Goal: Task Accomplishment & Management: Use online tool/utility

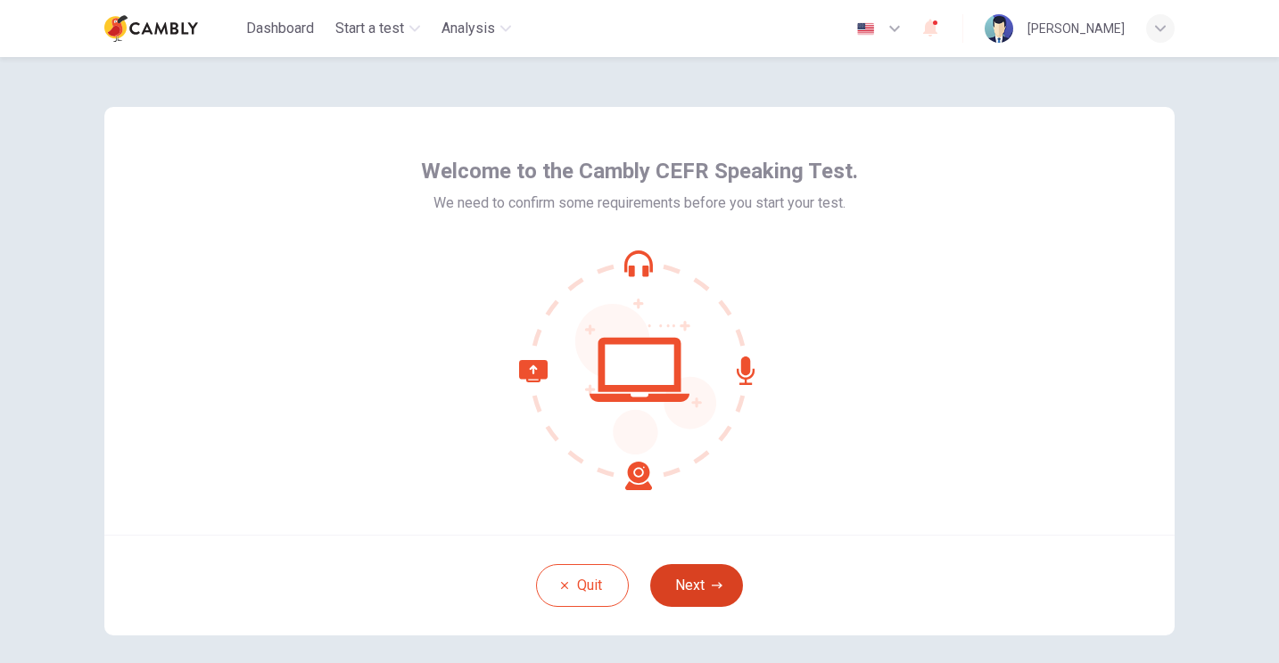
click at [709, 590] on button "Next" at bounding box center [696, 585] width 93 height 43
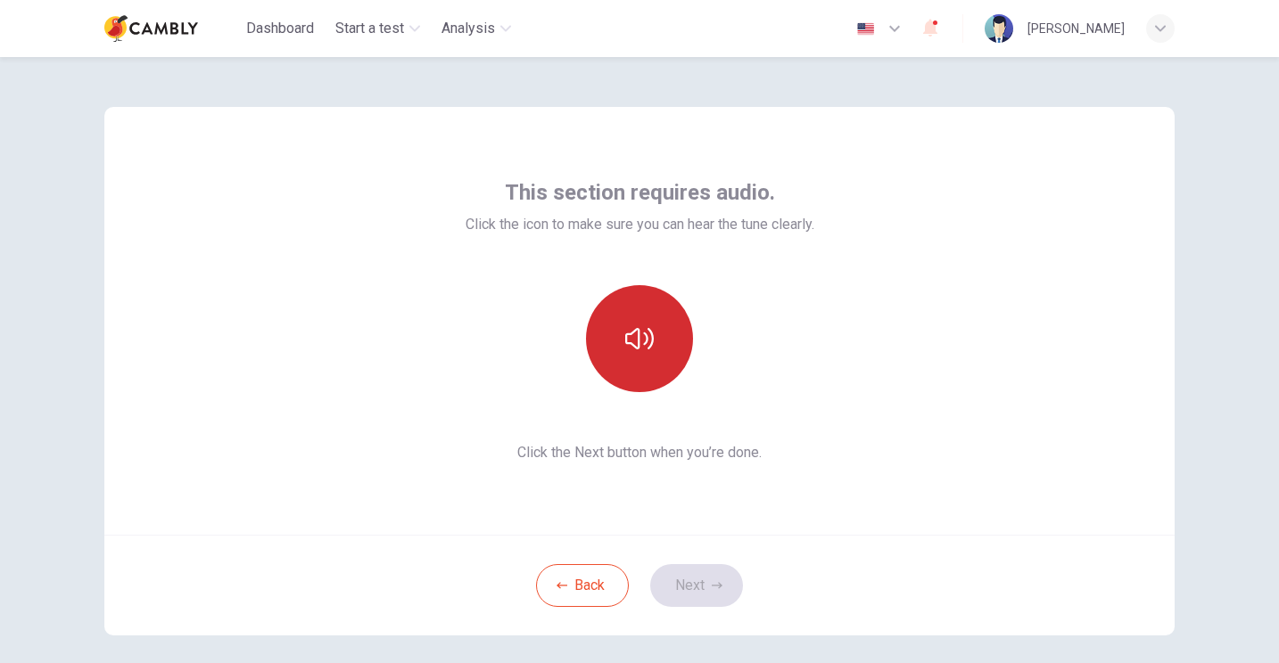
click at [643, 333] on icon "button" at bounding box center [639, 338] width 29 height 21
click at [701, 579] on button "Next" at bounding box center [696, 585] width 93 height 43
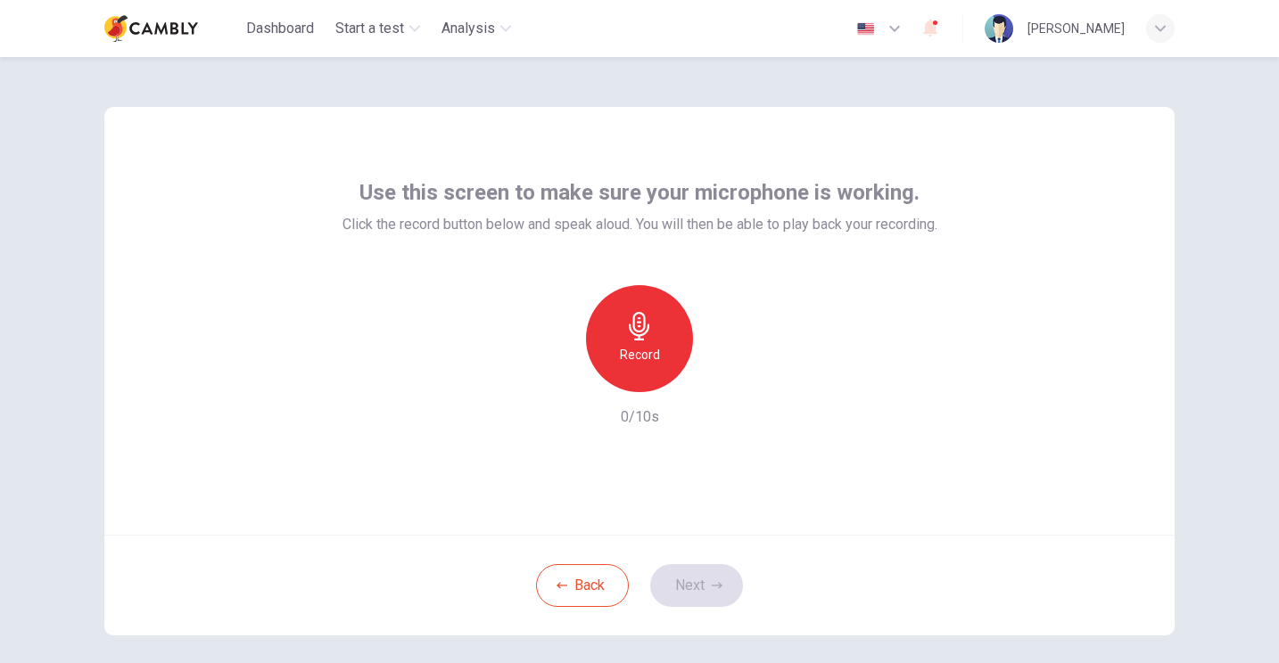
click at [646, 333] on icon "button" at bounding box center [639, 326] width 29 height 29
click at [691, 580] on button "Next" at bounding box center [696, 585] width 93 height 43
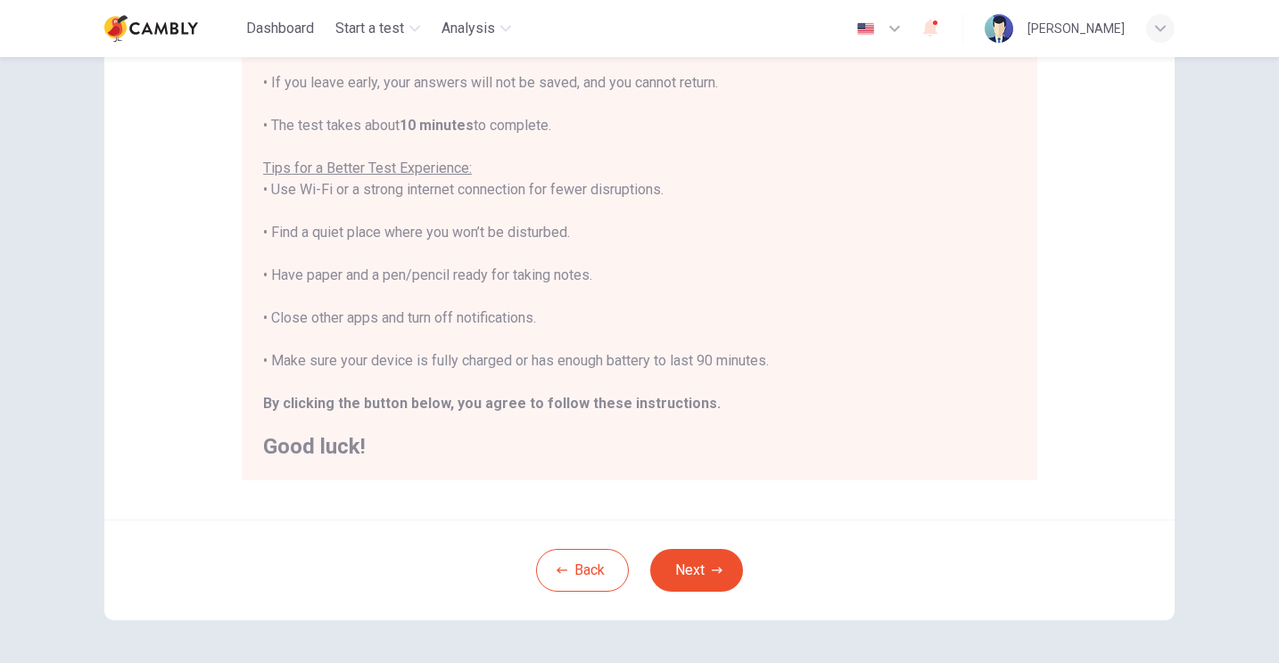
scroll to position [278, 0]
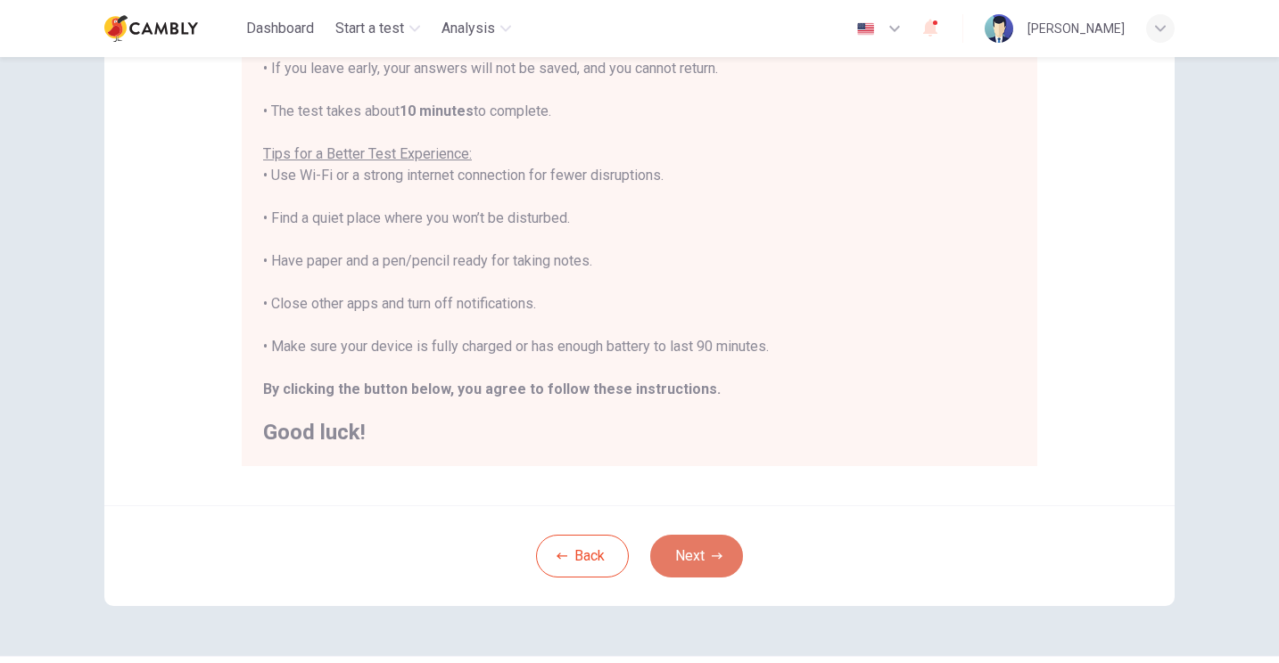
click at [690, 549] on button "Next" at bounding box center [696, 556] width 93 height 43
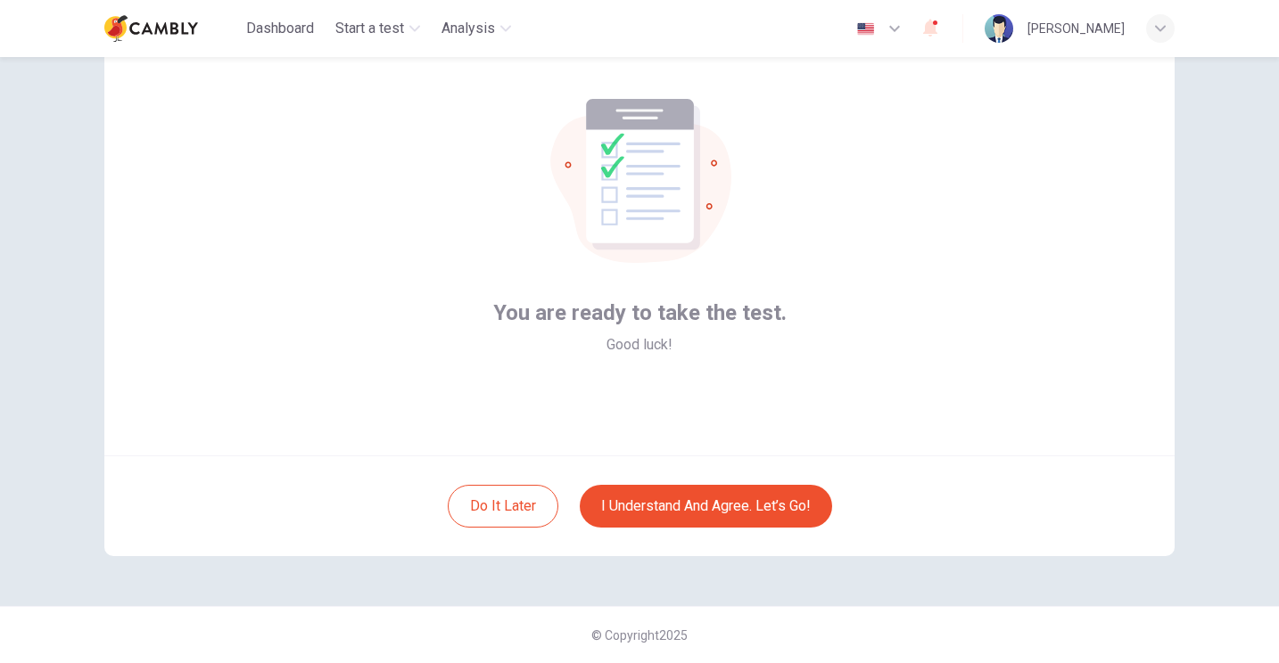
scroll to position [79, 0]
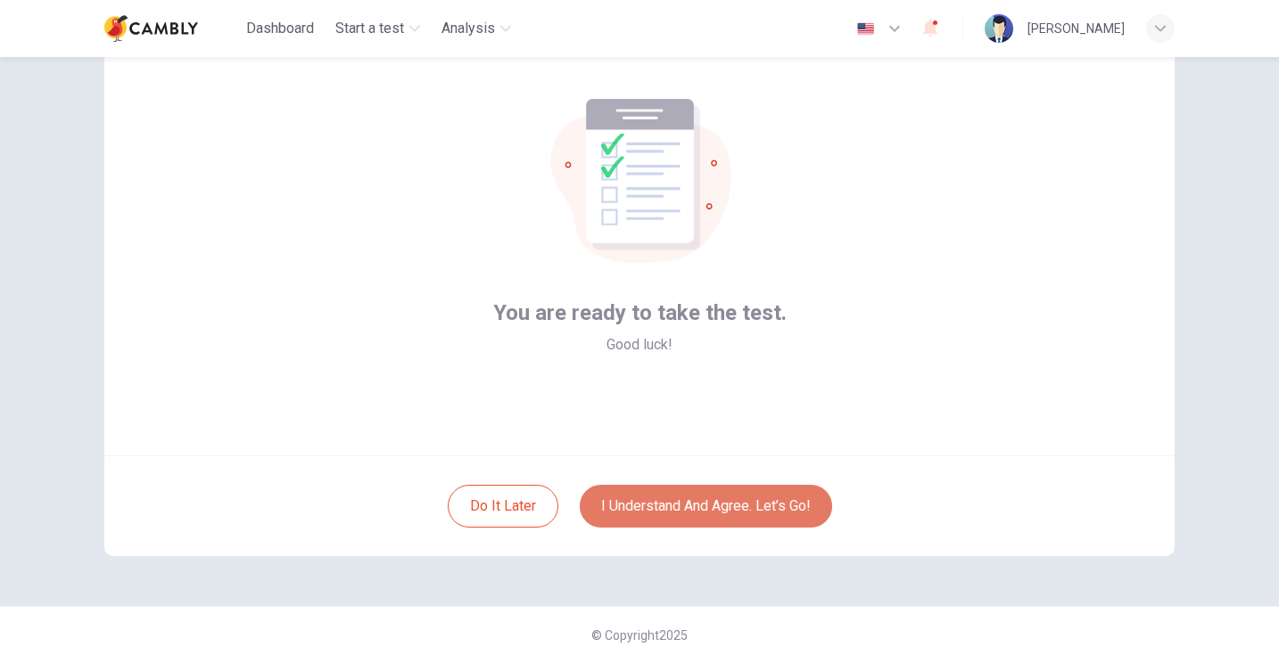
click at [661, 503] on button "I understand and agree. Let’s go!" at bounding box center [706, 506] width 252 height 43
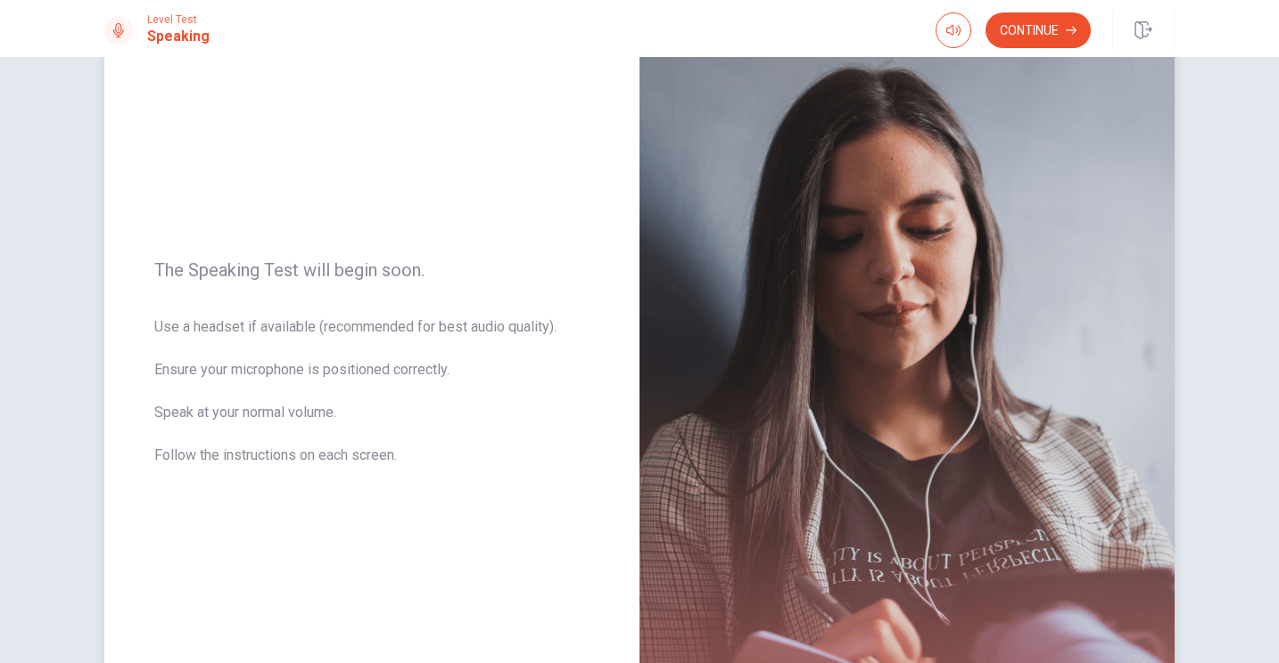
scroll to position [106, 0]
click at [1021, 26] on button "Continue" at bounding box center [1037, 30] width 105 height 36
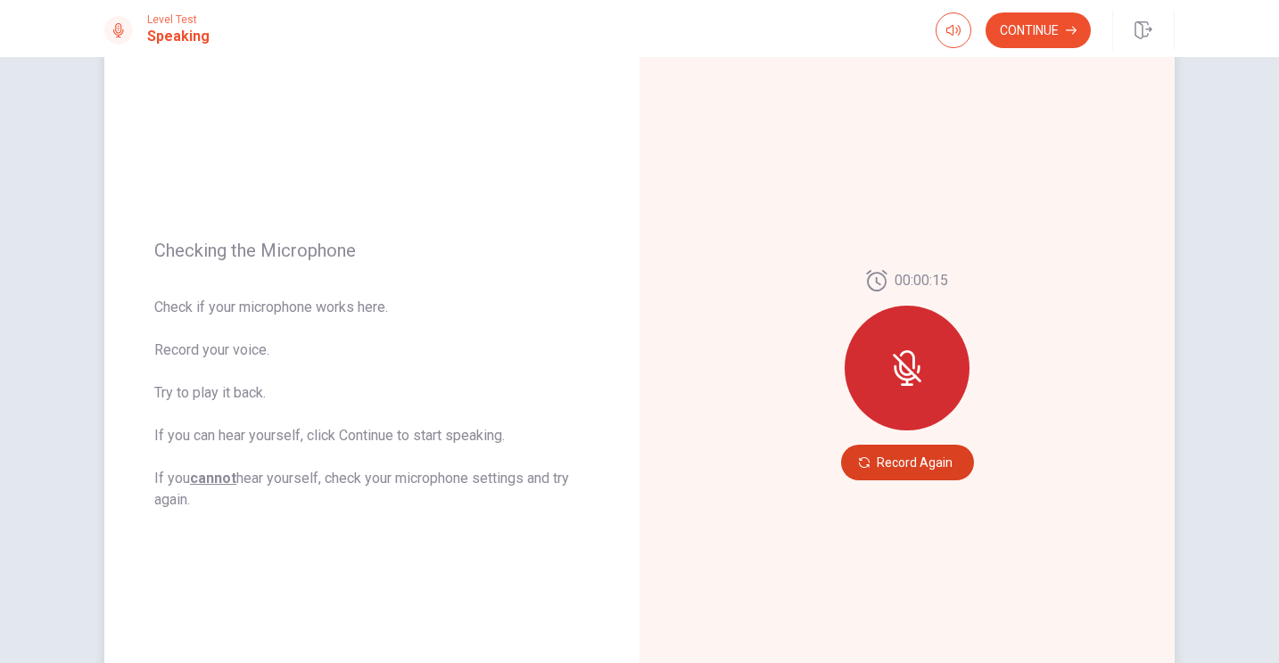
click at [891, 461] on button "Record Again" at bounding box center [907, 463] width 133 height 36
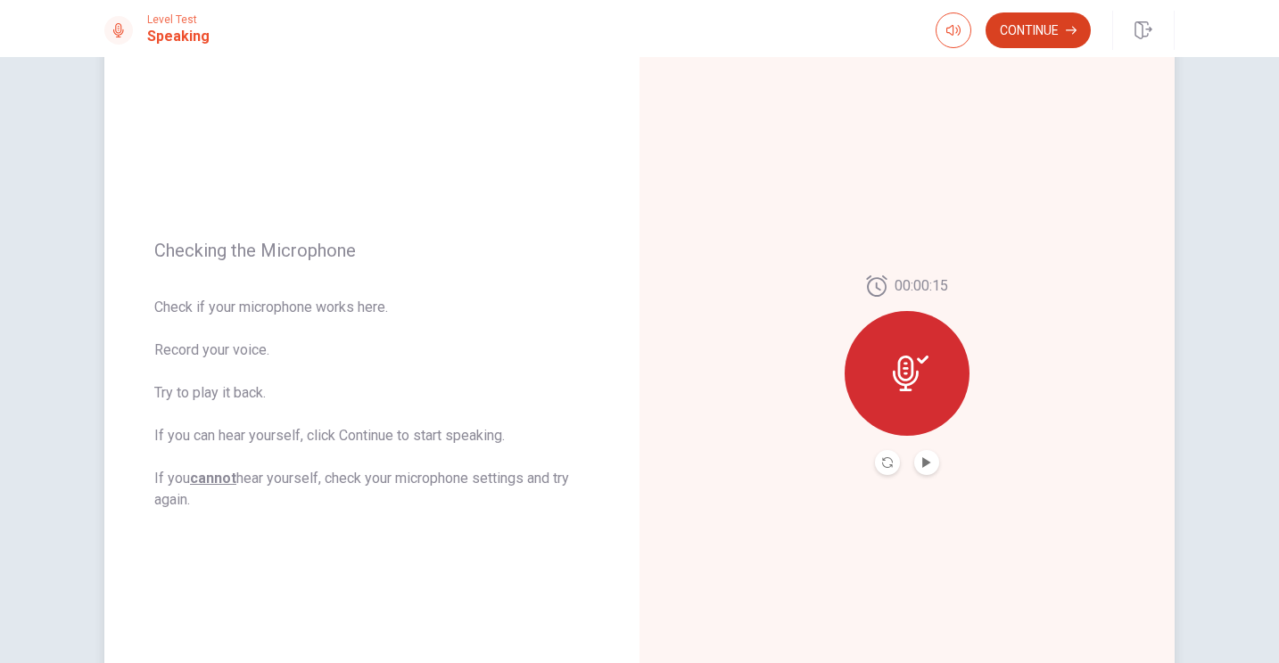
click at [1025, 32] on button "Continue" at bounding box center [1037, 30] width 105 height 36
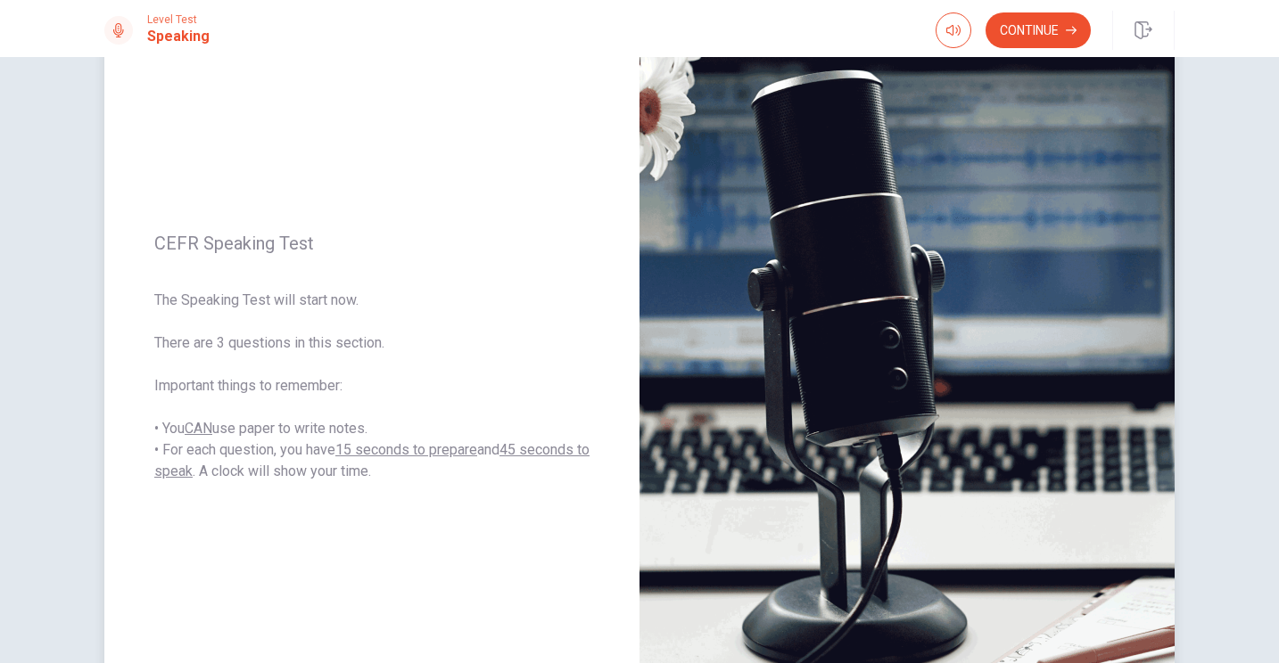
scroll to position [121, 0]
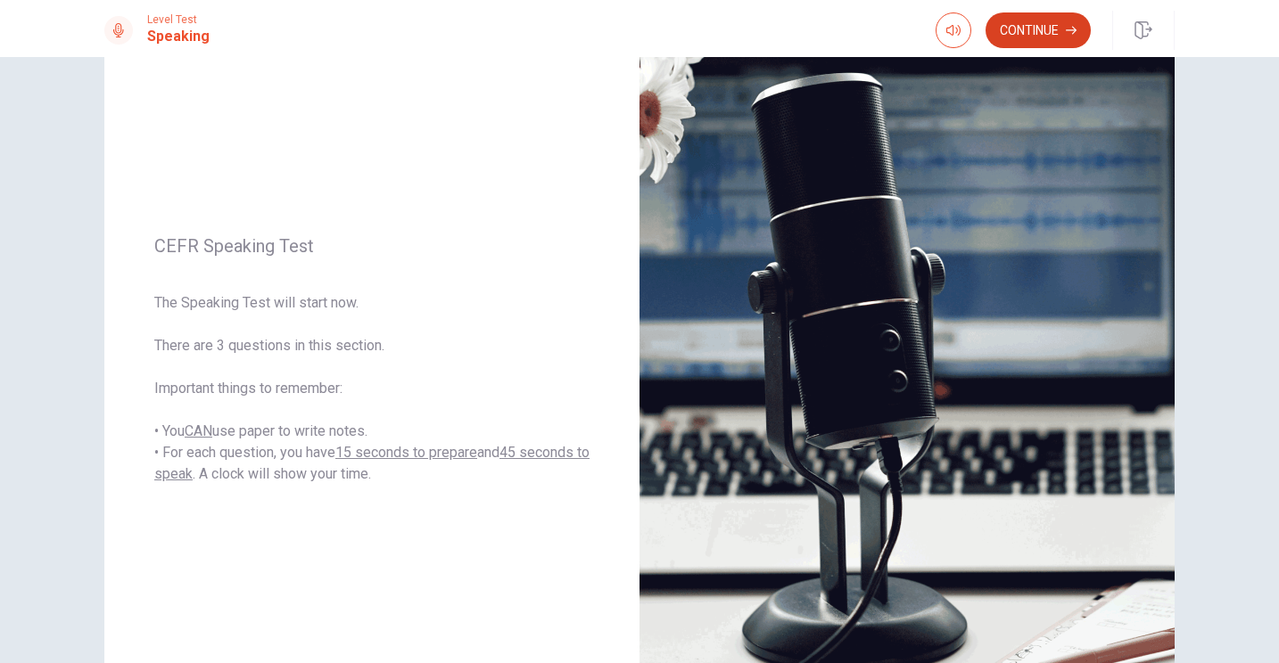
click at [1037, 26] on button "Continue" at bounding box center [1037, 30] width 105 height 36
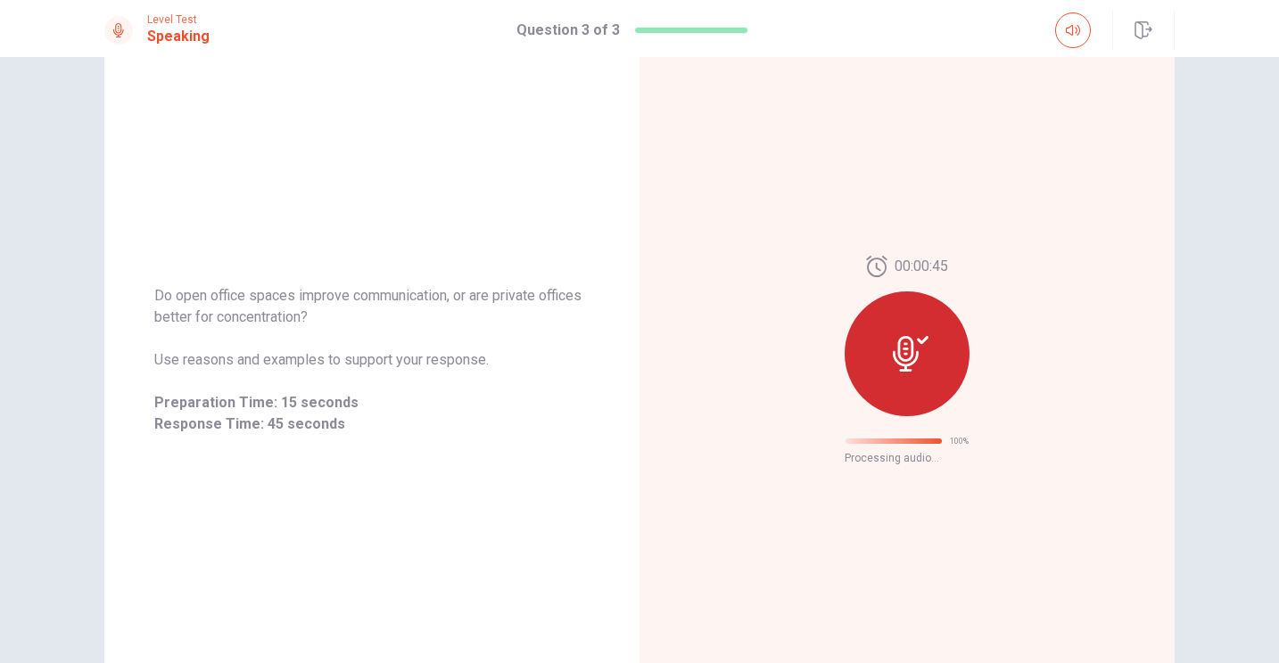
scroll to position [0, 0]
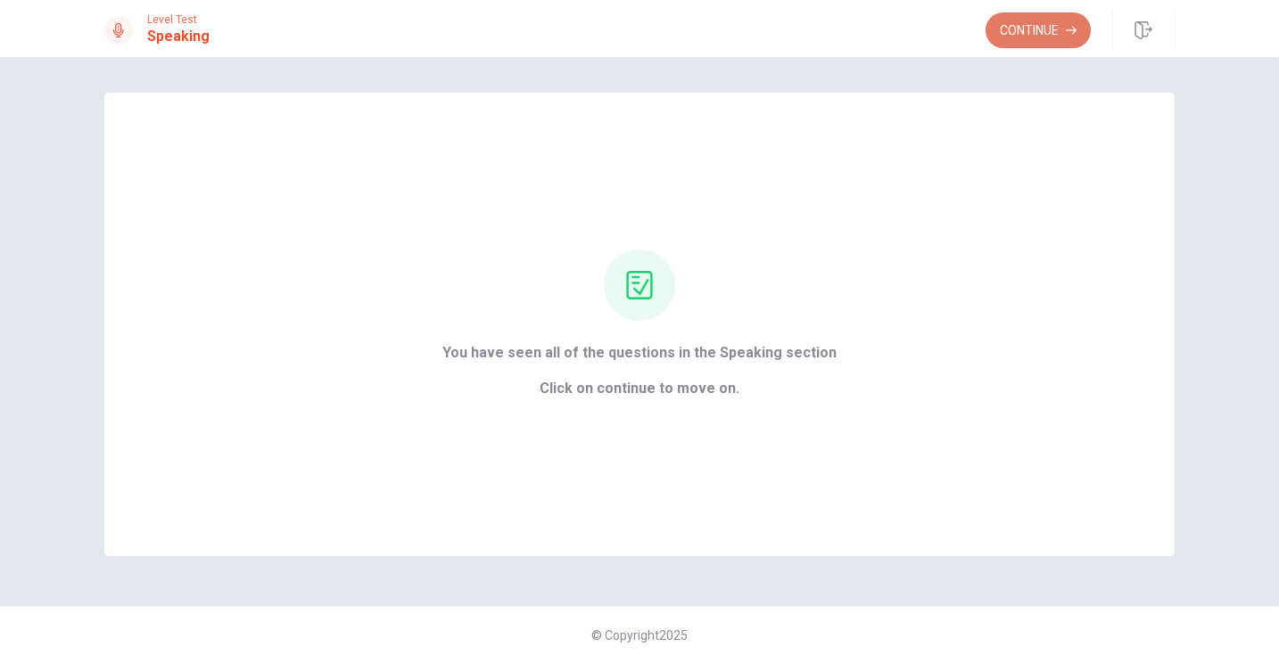
click at [1024, 29] on button "Continue" at bounding box center [1037, 30] width 105 height 36
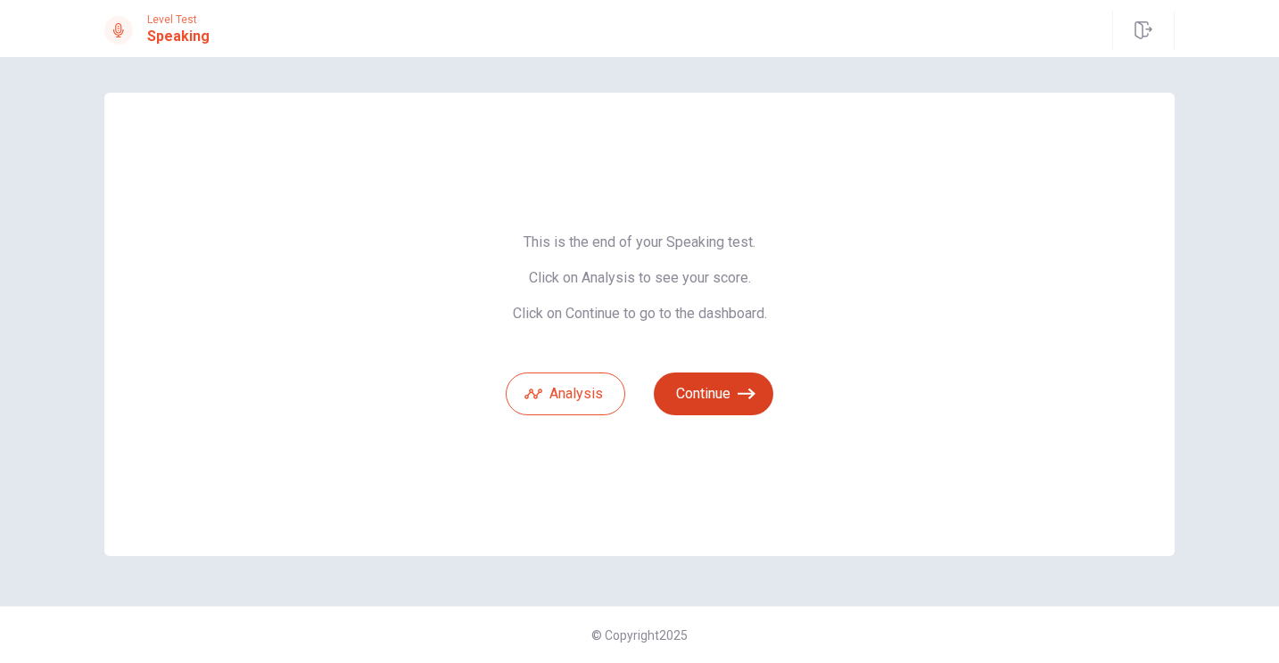
click at [727, 396] on button "Continue" at bounding box center [713, 394] width 119 height 43
